Goal: Task Accomplishment & Management: Manage account settings

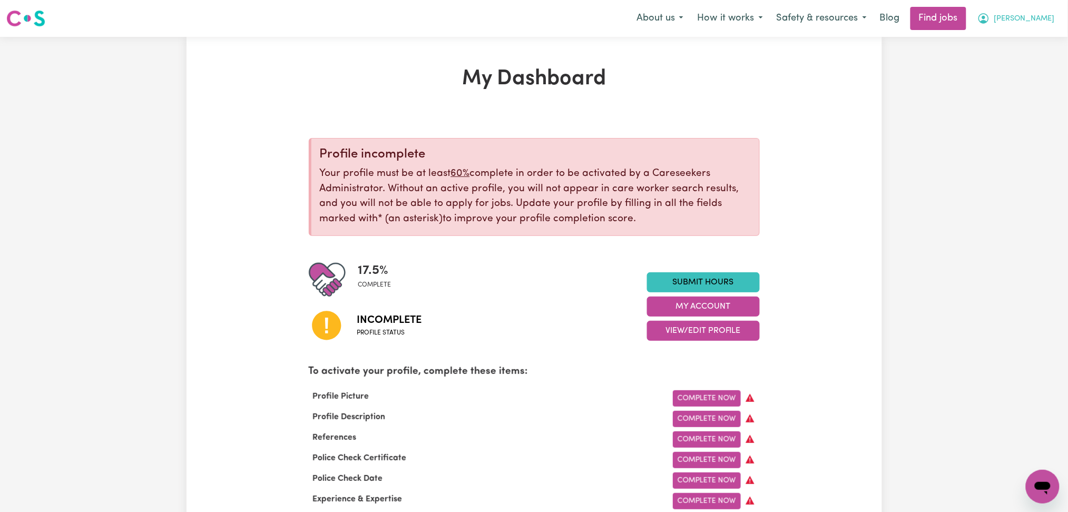
click at [1046, 27] on button "[PERSON_NAME]" at bounding box center [1016, 18] width 91 height 22
click at [1024, 78] on link "Logout" at bounding box center [1019, 81] width 83 height 20
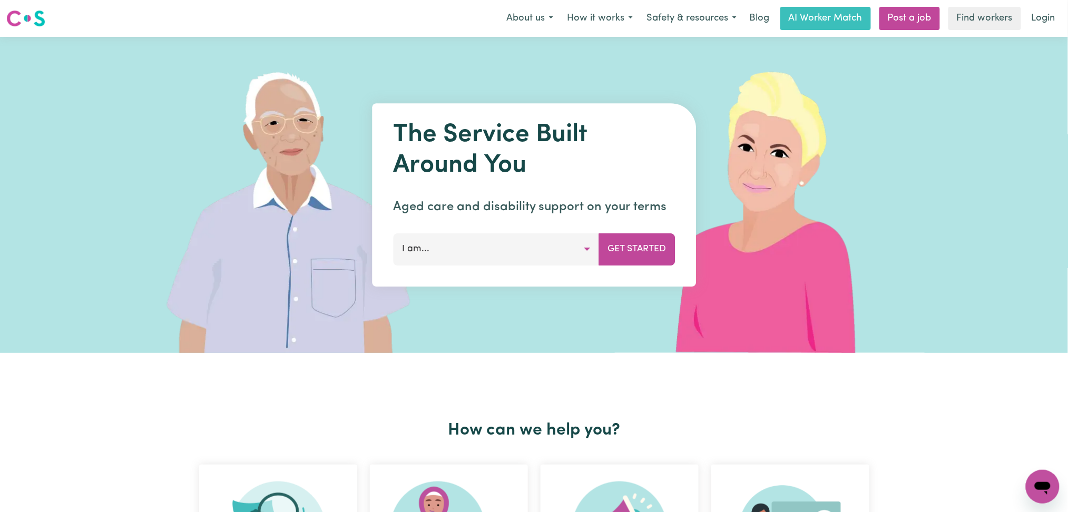
click at [1043, 13] on link "Login" at bounding box center [1043, 18] width 36 height 23
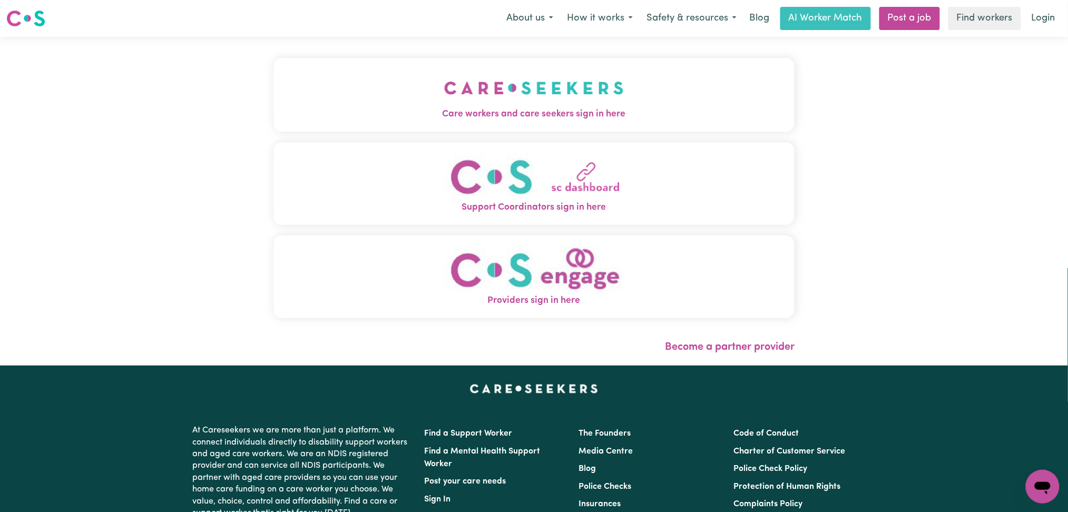
click at [315, 131] on button "Care workers and care seekers sign in here" at bounding box center [534, 95] width 522 height 74
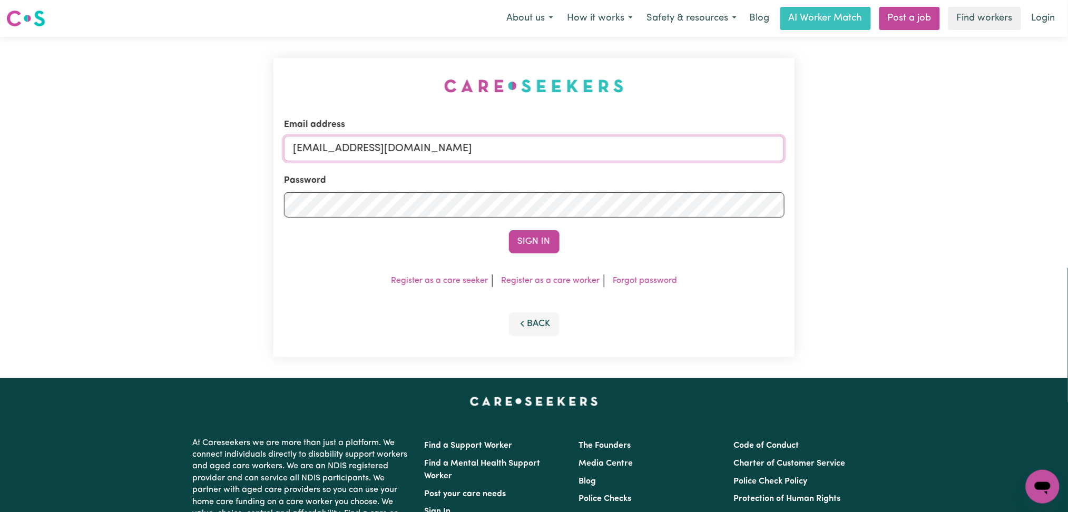
click at [386, 153] on input "[EMAIL_ADDRESS][DOMAIN_NAME]" at bounding box center [534, 148] width 501 height 25
drag, startPoint x: 347, startPoint y: 150, endPoint x: 620, endPoint y: 162, distance: 272.7
click at [620, 162] on form "Email address Superuser~[EMAIL_ADDRESS][DOMAIN_NAME] Password Sign In" at bounding box center [534, 185] width 501 height 135
type input "Superuser~[EMAIL_ADDRESS][DOMAIN_NAME]"
click at [519, 236] on button "Sign In" at bounding box center [534, 241] width 51 height 23
